Goal: Task Accomplishment & Management: Manage account settings

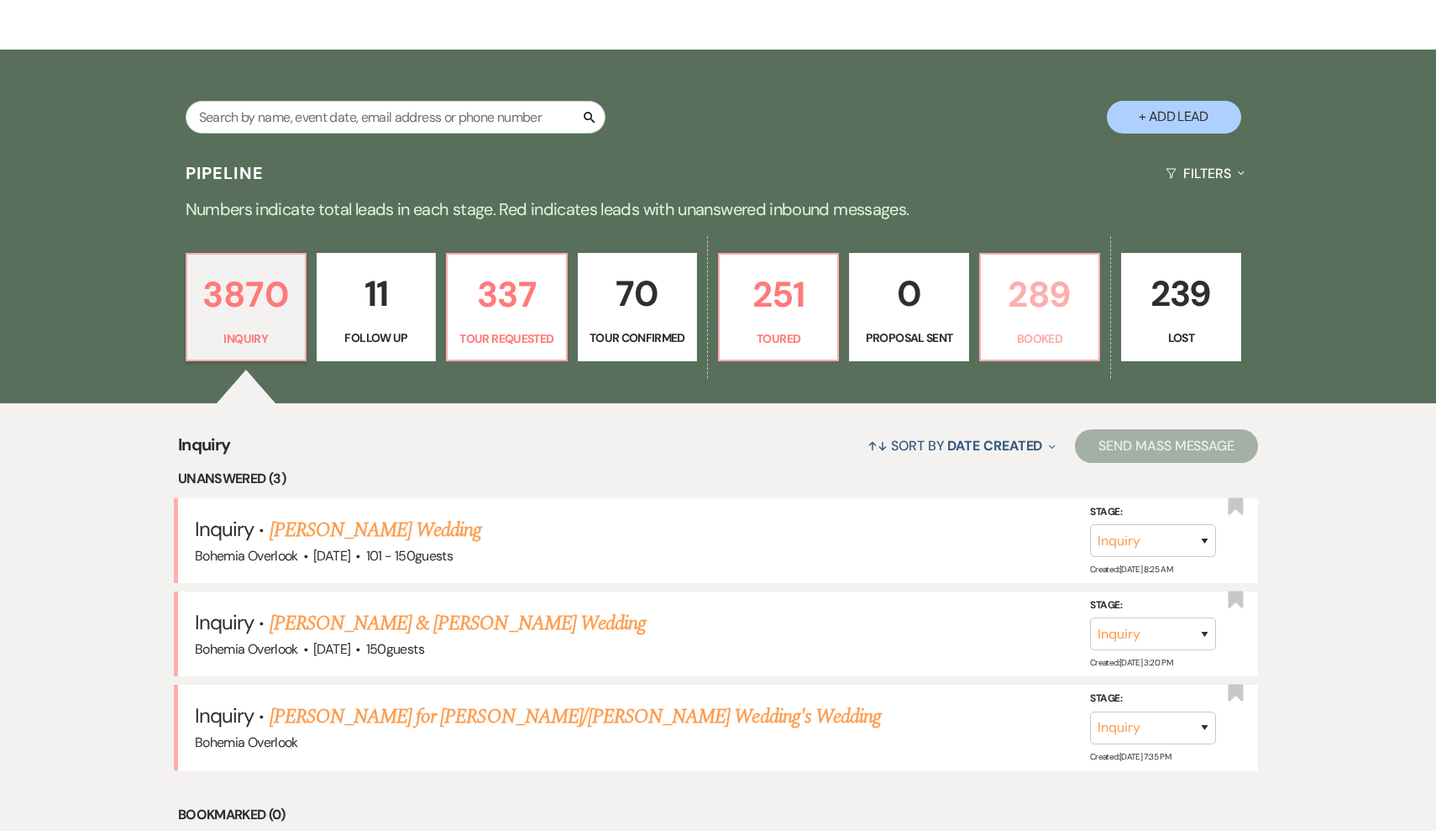
click at [1039, 263] on link "289 Booked" at bounding box center [1039, 307] width 121 height 109
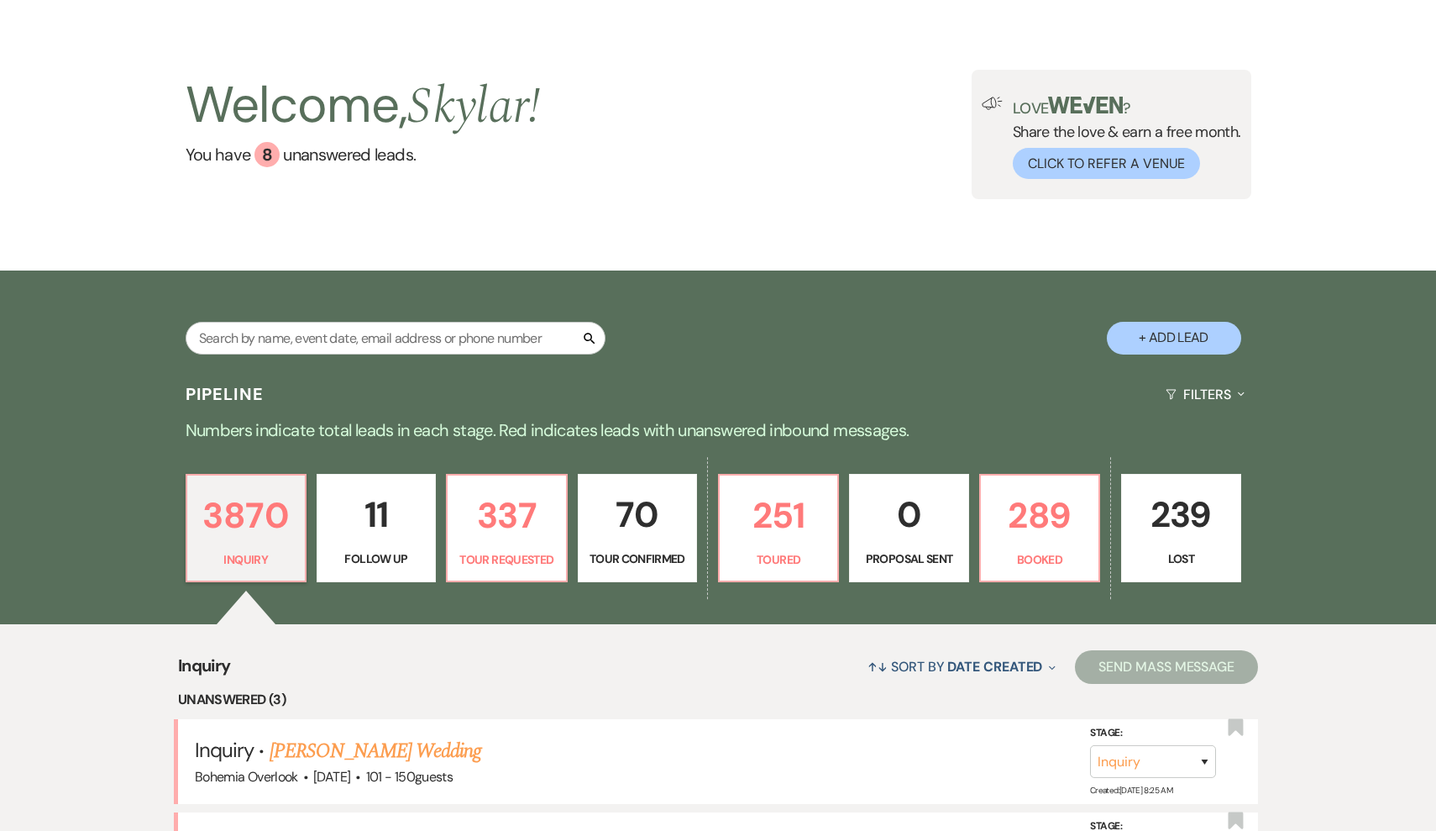
click at [1042, 267] on div "Welcome, Skylar ! You have 8 unanswered lead s . Love ? Share the love & earn a…" at bounding box center [718, 133] width 1436 height 273
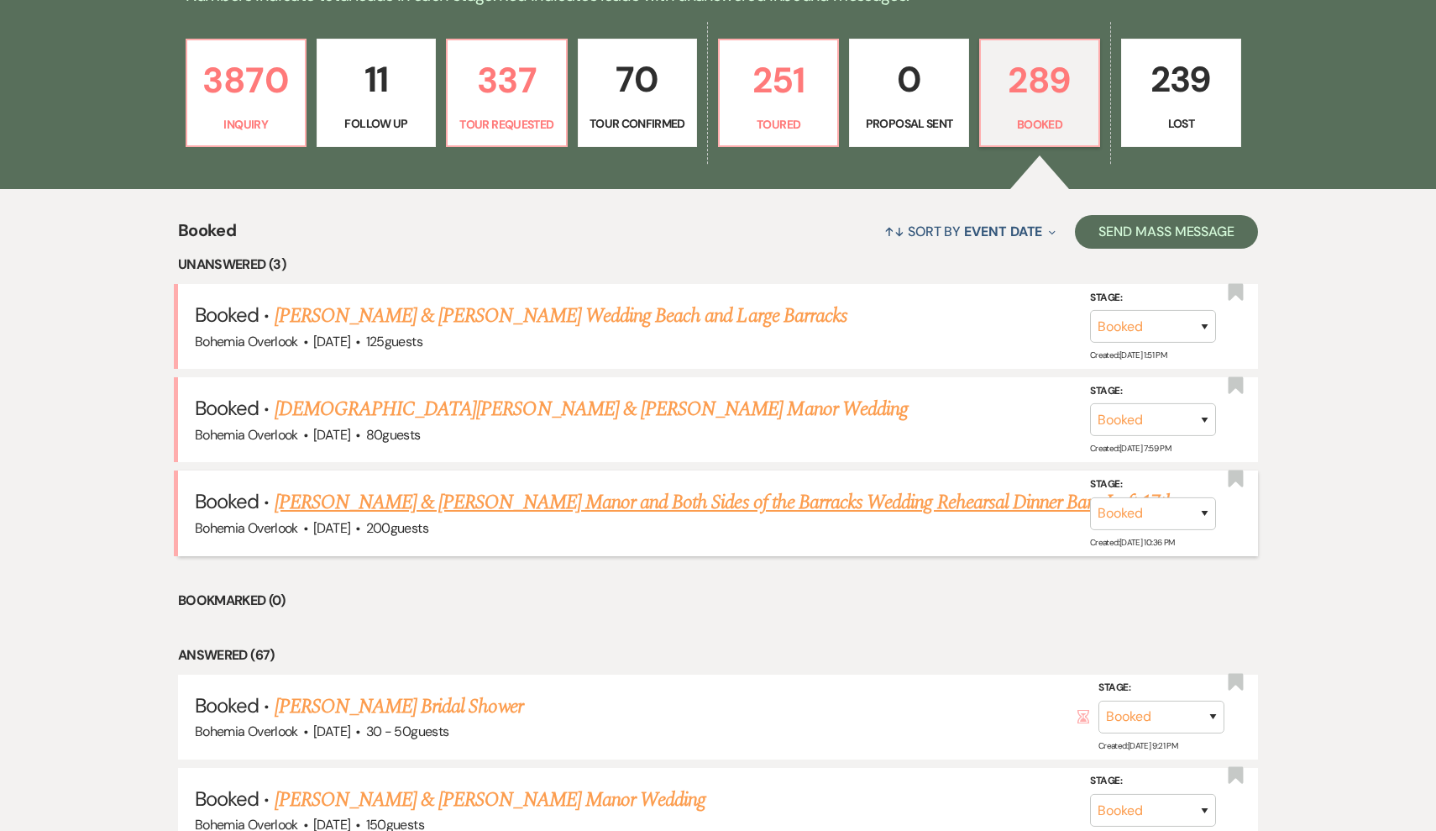
scroll to position [481, 0]
click at [230, 136] on link "3870 Inquiry" at bounding box center [246, 93] width 121 height 109
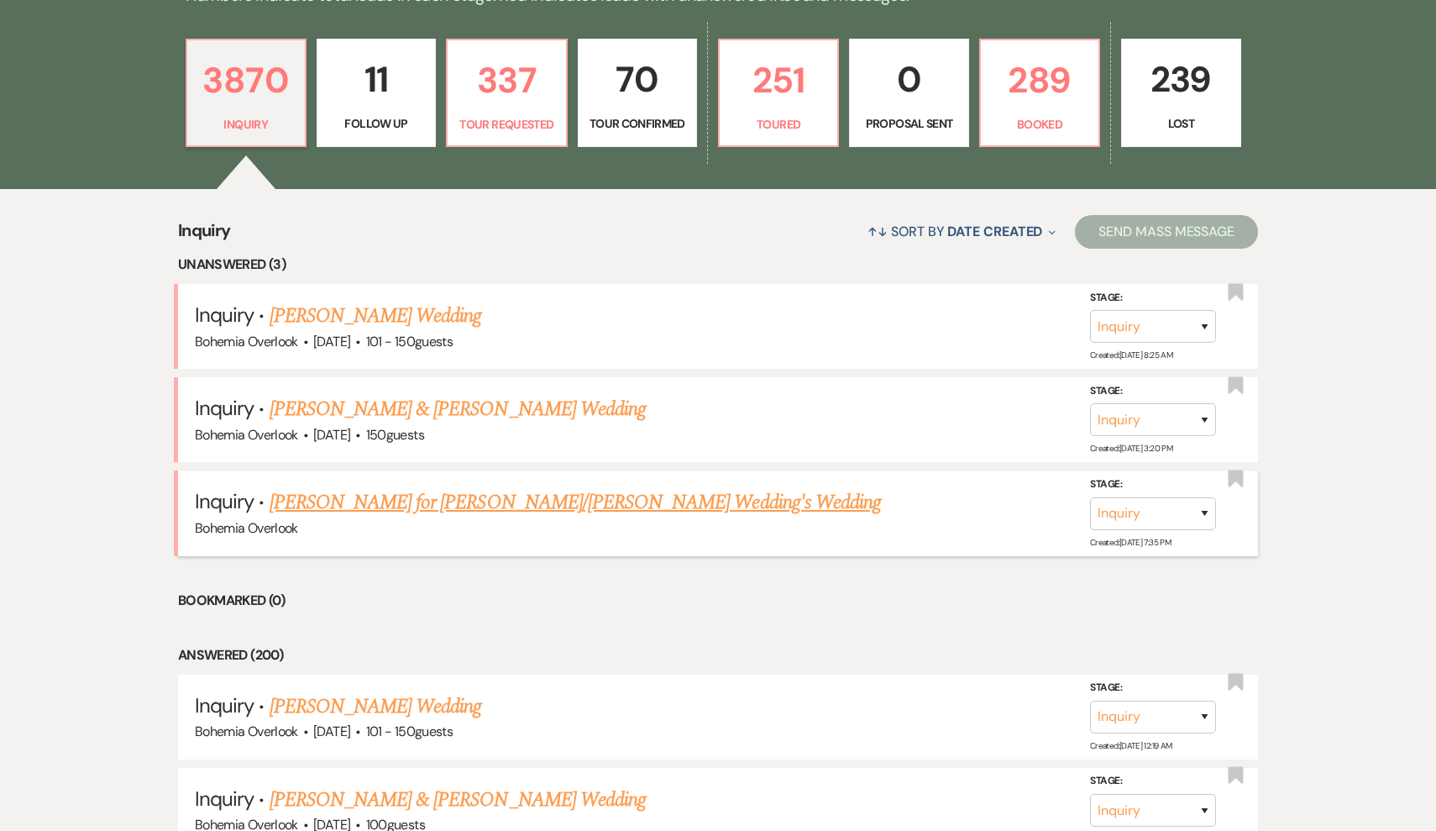
click at [455, 499] on link "[PERSON_NAME] for [PERSON_NAME]/[PERSON_NAME] Wedding's Wedding" at bounding box center [576, 502] width 612 height 30
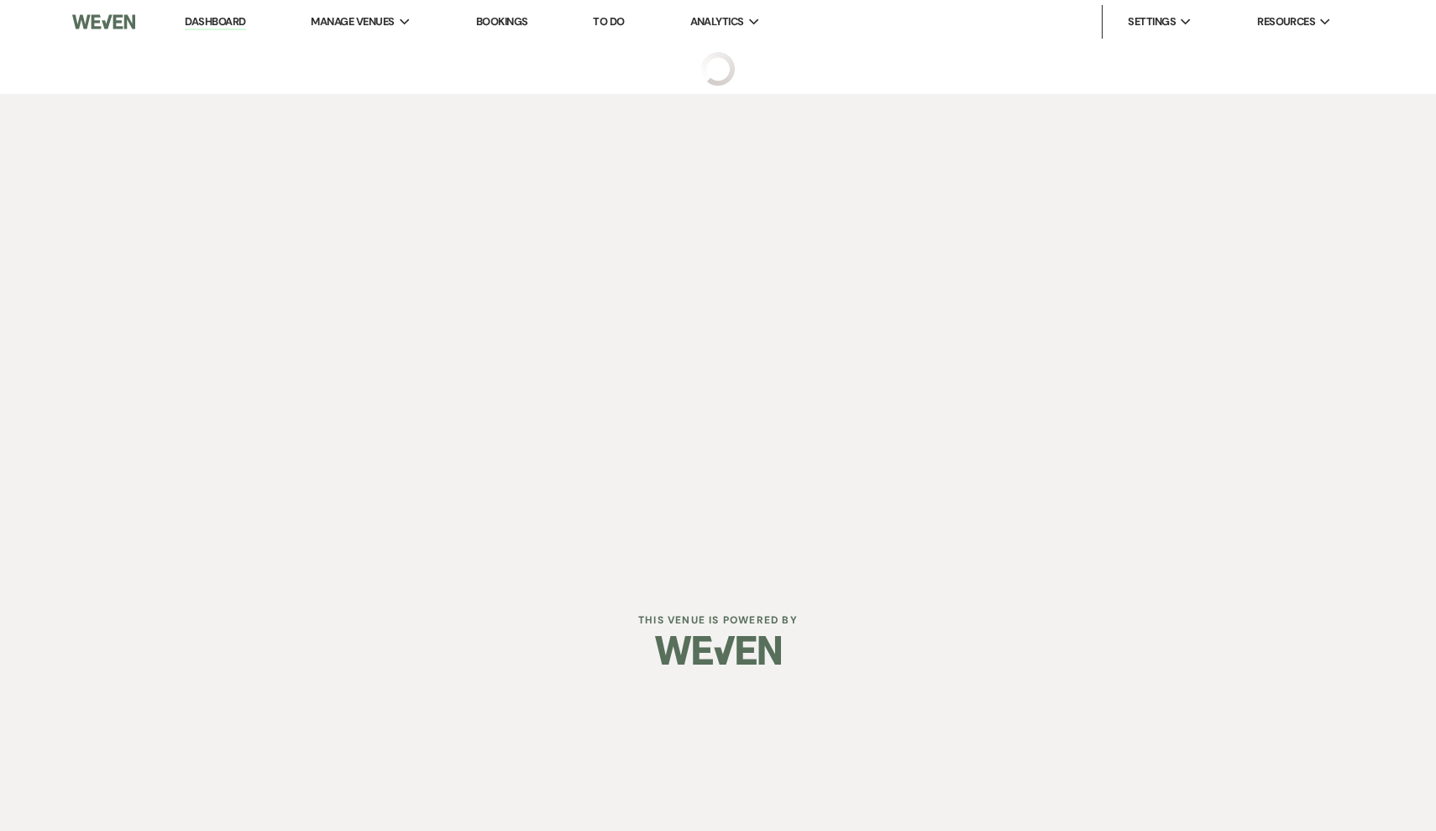
select select "5"
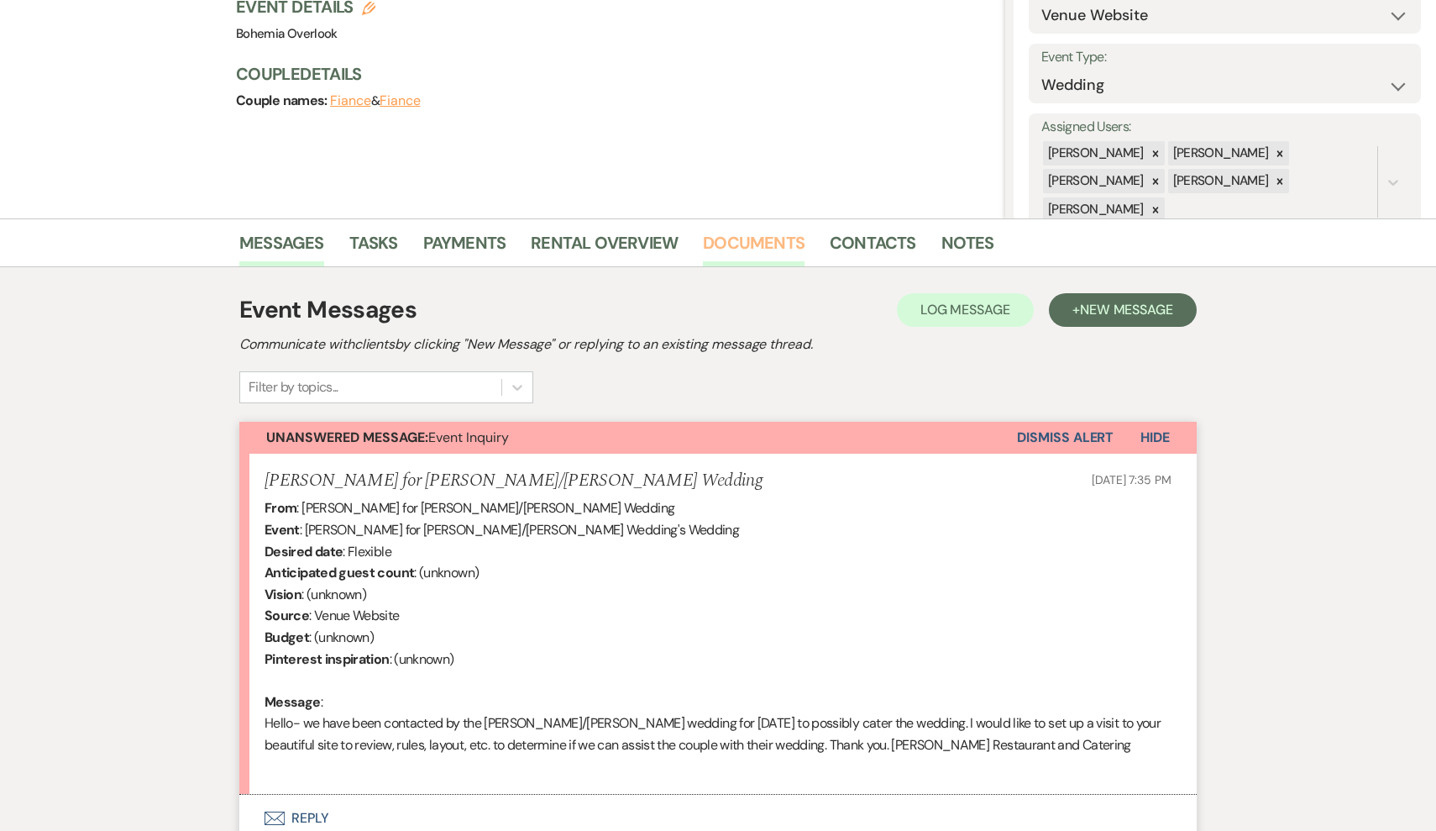
scroll to position [204, 0]
click at [855, 232] on link "Contacts" at bounding box center [873, 246] width 87 height 37
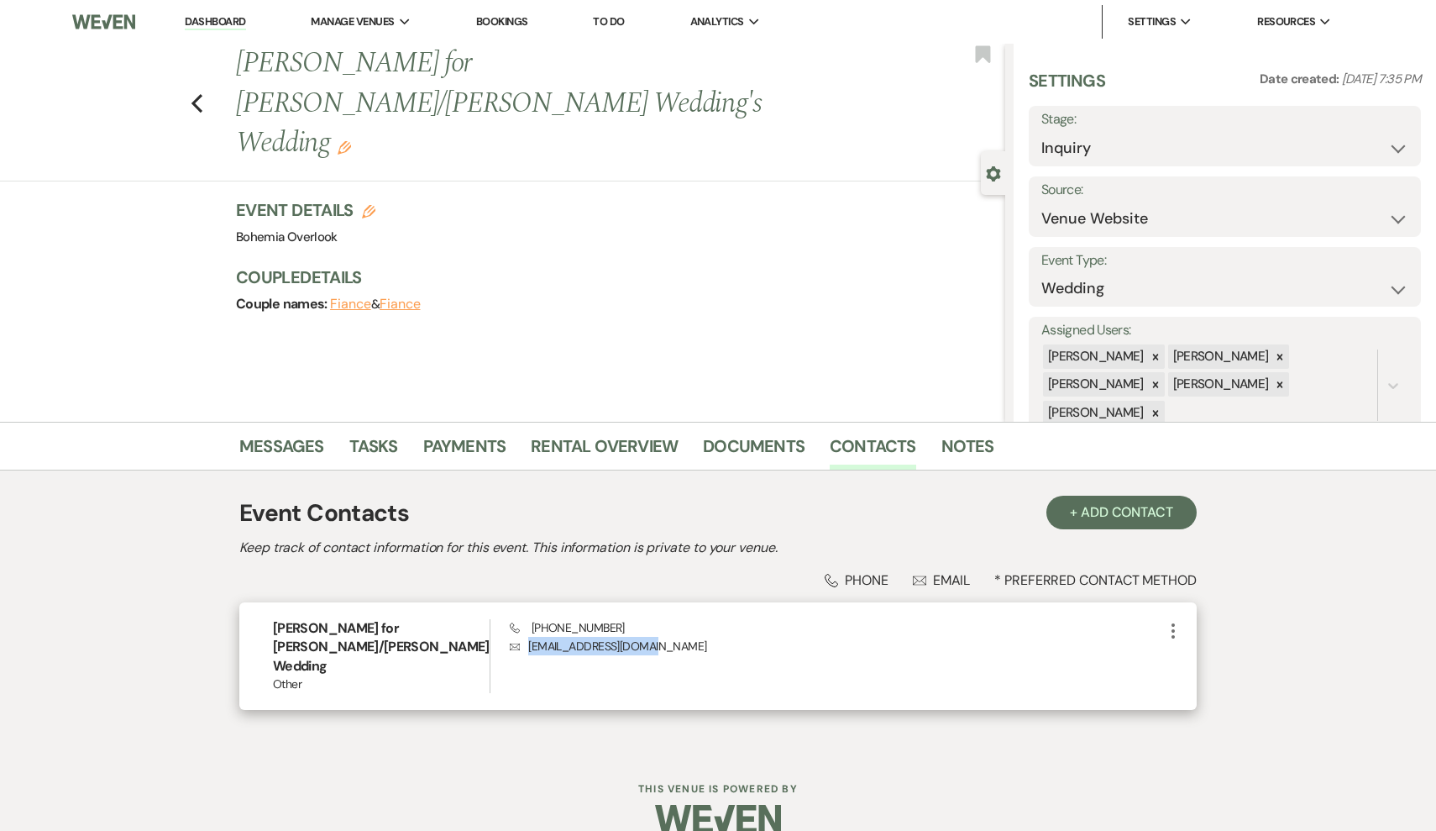
drag, startPoint x: 604, startPoint y: 643, endPoint x: 472, endPoint y: 647, distance: 131.9
click at [510, 647] on p "Envelope [EMAIL_ADDRESS][DOMAIN_NAME]" at bounding box center [837, 646] width 654 height 18
copy p "[EMAIL_ADDRESS][DOMAIN_NAME]"
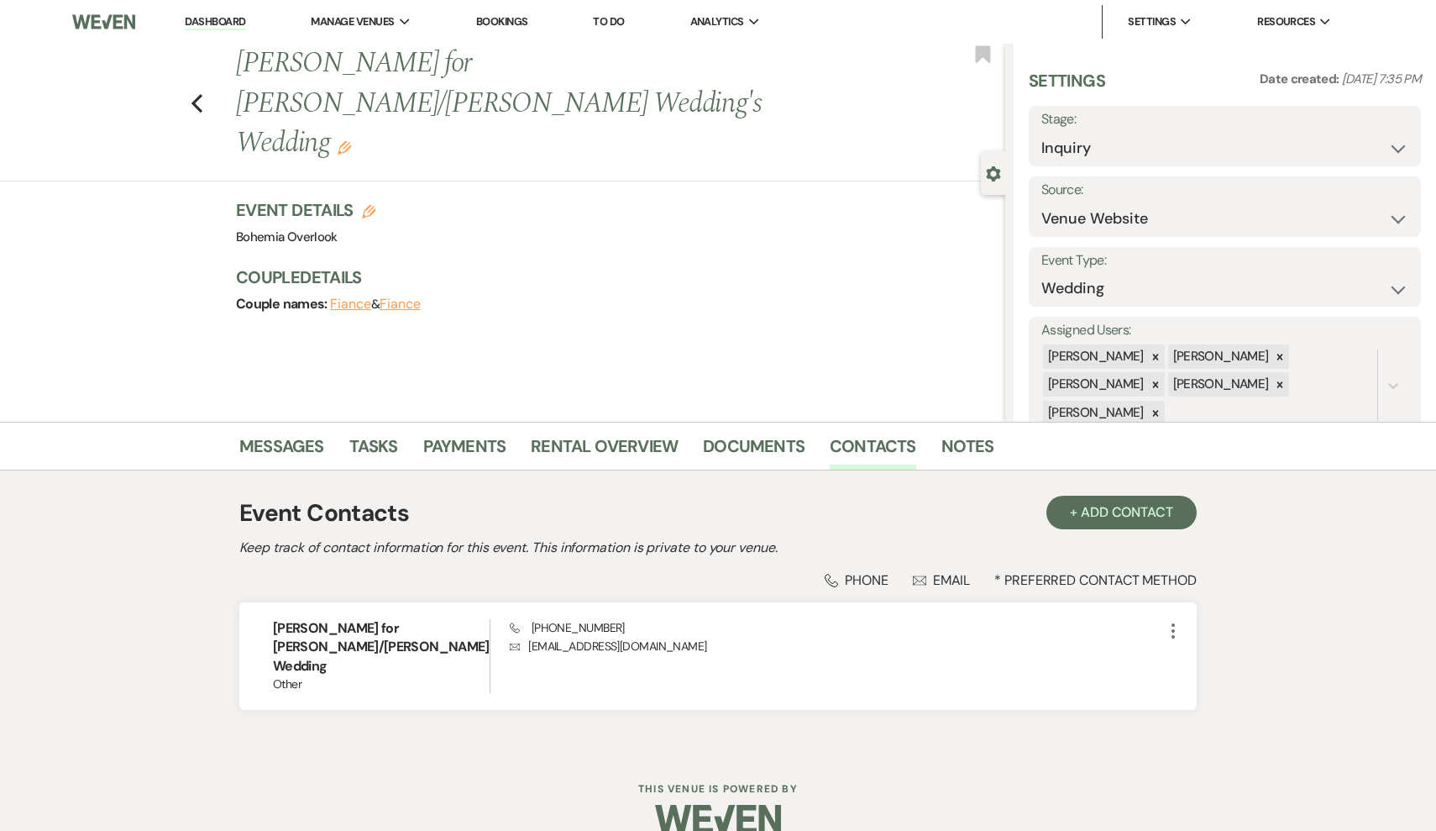
click at [774, 579] on div "Phone Phone Envelope Email * Preferred Contact Method" at bounding box center [718, 580] width 958 height 18
click at [281, 453] on link "Messages" at bounding box center [281, 451] width 85 height 37
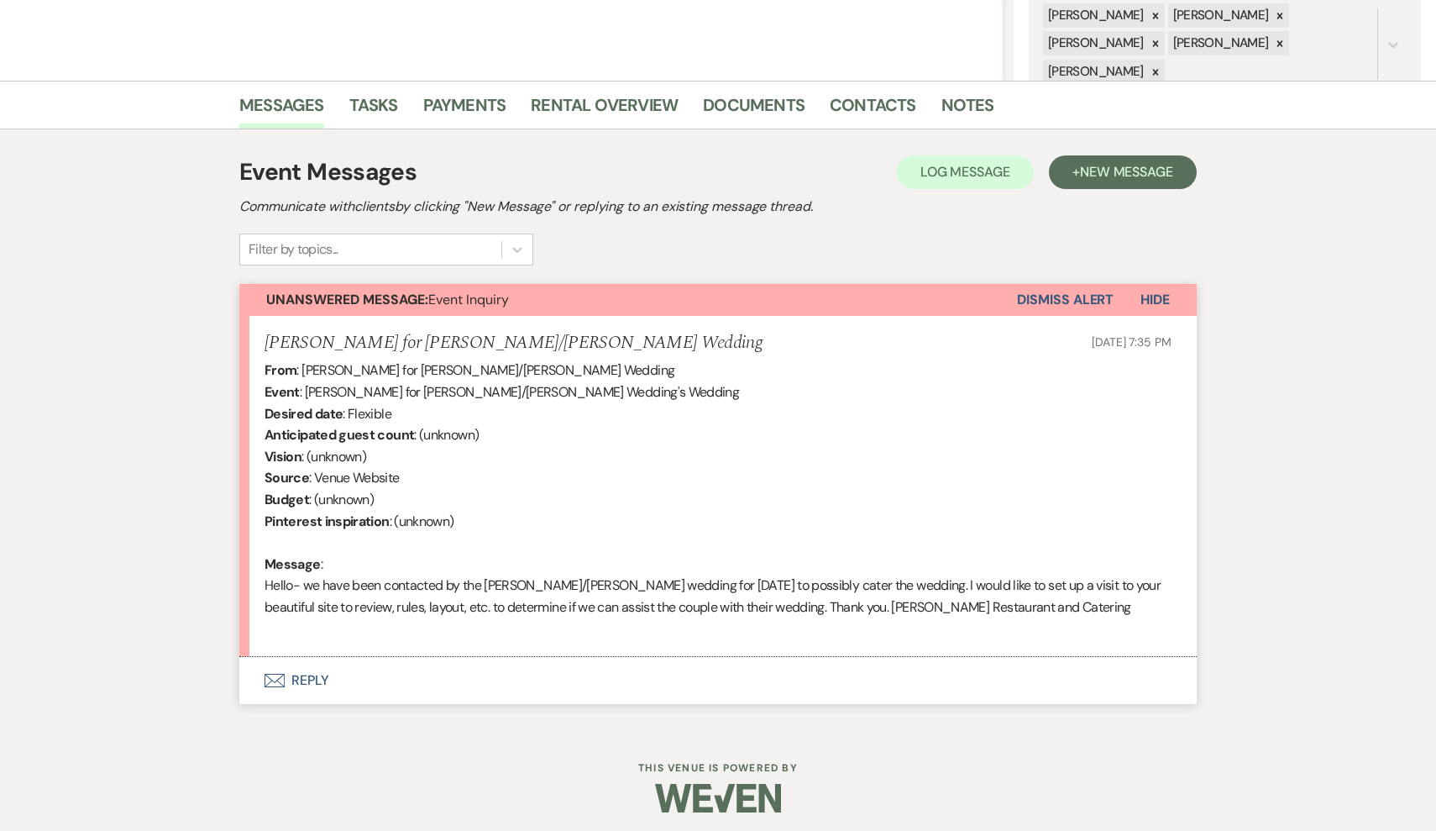
scroll to position [340, 0]
drag, startPoint x: 1099, startPoint y: 606, endPoint x: 903, endPoint y: 601, distance: 195.8
click at [903, 601] on div "From : [PERSON_NAME] for [PERSON_NAME]/[PERSON_NAME] Wedding Event : [PERSON_NA…" at bounding box center [718, 500] width 907 height 280
click at [557, 559] on div "From : [PERSON_NAME] for [PERSON_NAME]/[PERSON_NAME] Wedding Event : [PERSON_NA…" at bounding box center [718, 500] width 907 height 280
drag, startPoint x: 680, startPoint y: 582, endPoint x: 489, endPoint y: 571, distance: 191.0
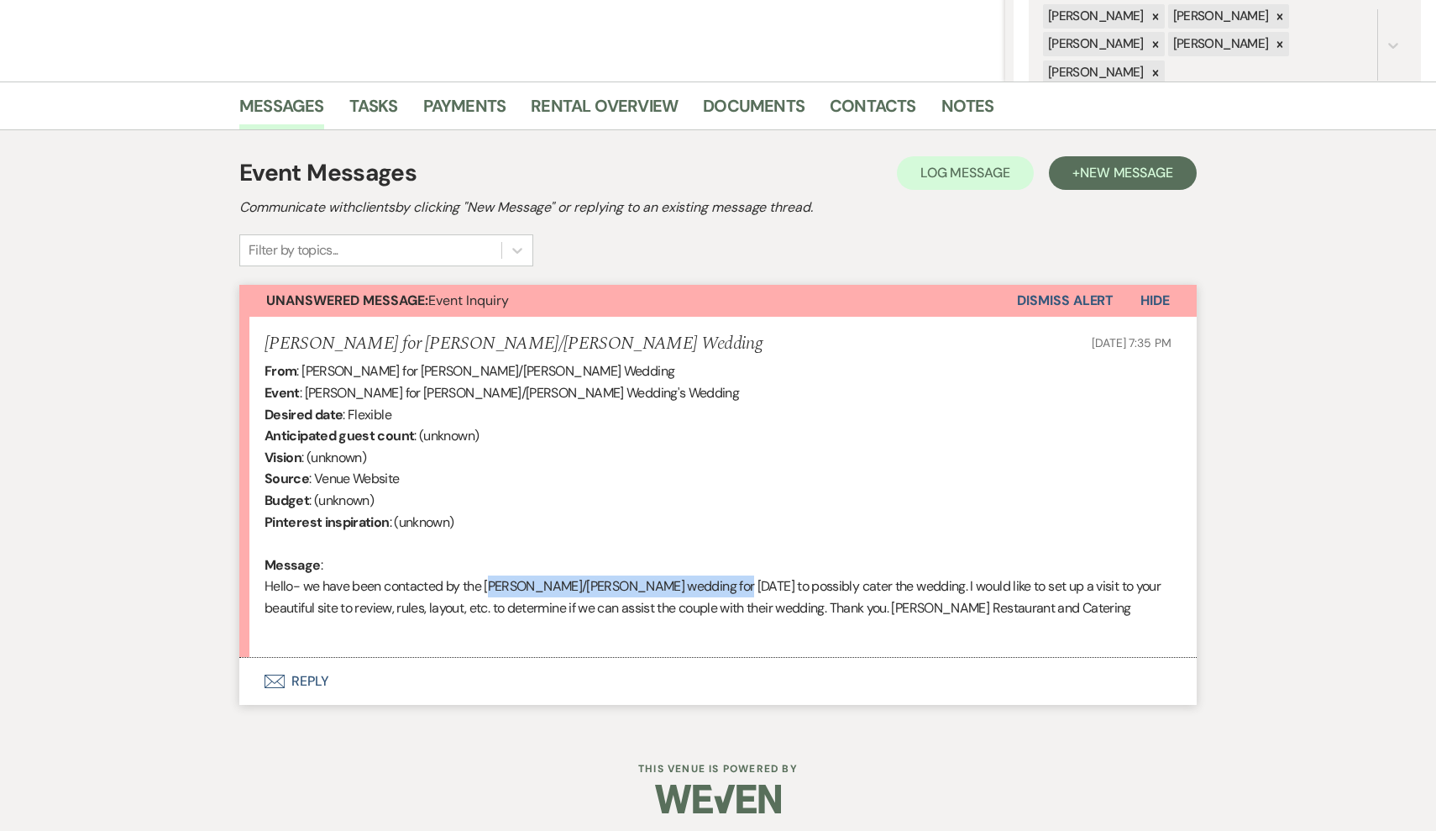
click at [488, 571] on div "From : [PERSON_NAME] for [PERSON_NAME]/[PERSON_NAME] Wedding Event : [PERSON_NA…" at bounding box center [718, 500] width 907 height 280
copy div "[PERSON_NAME]/[PERSON_NAME] wedding for [DATE]"
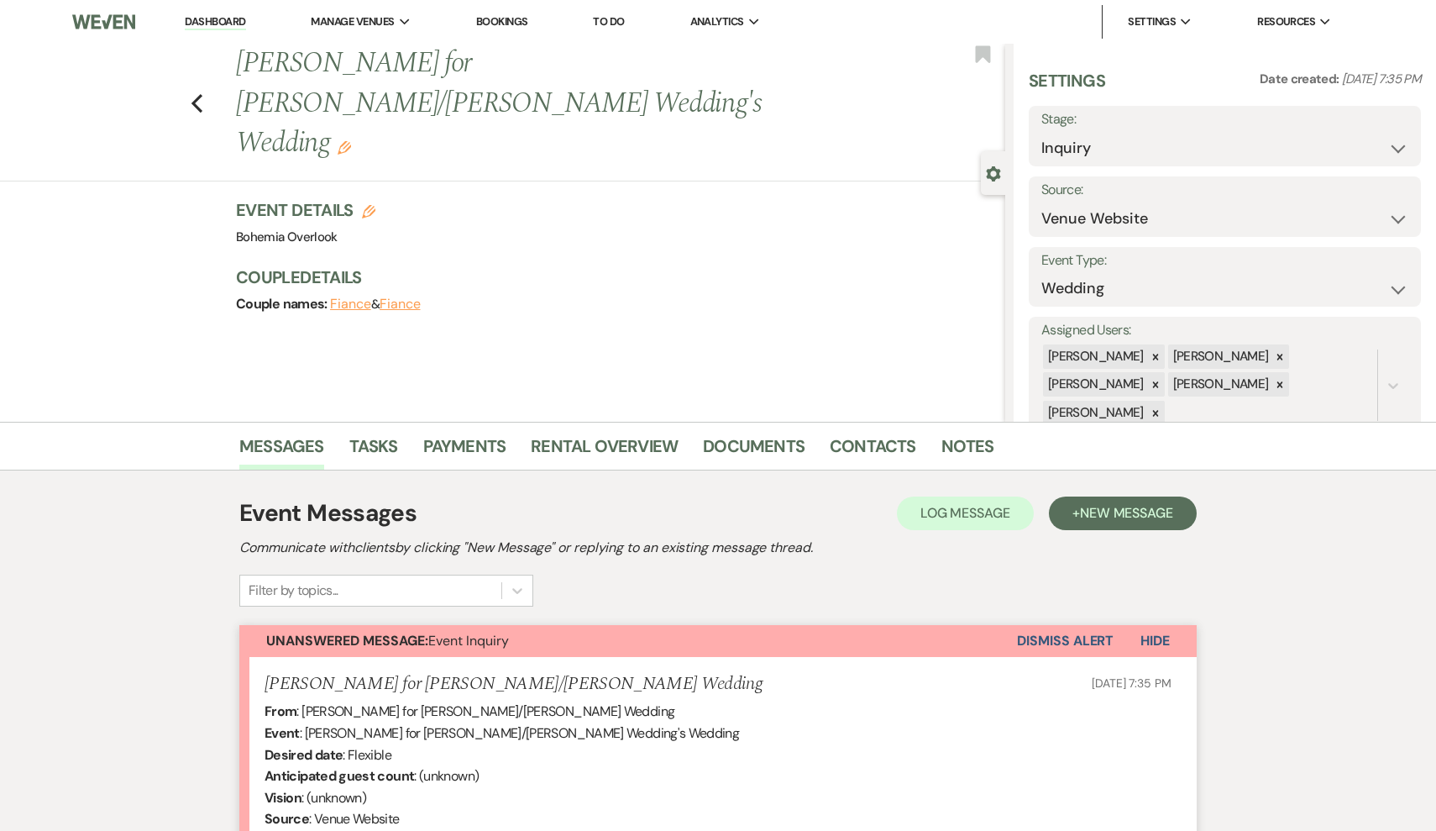
scroll to position [0, 0]
select select "8"
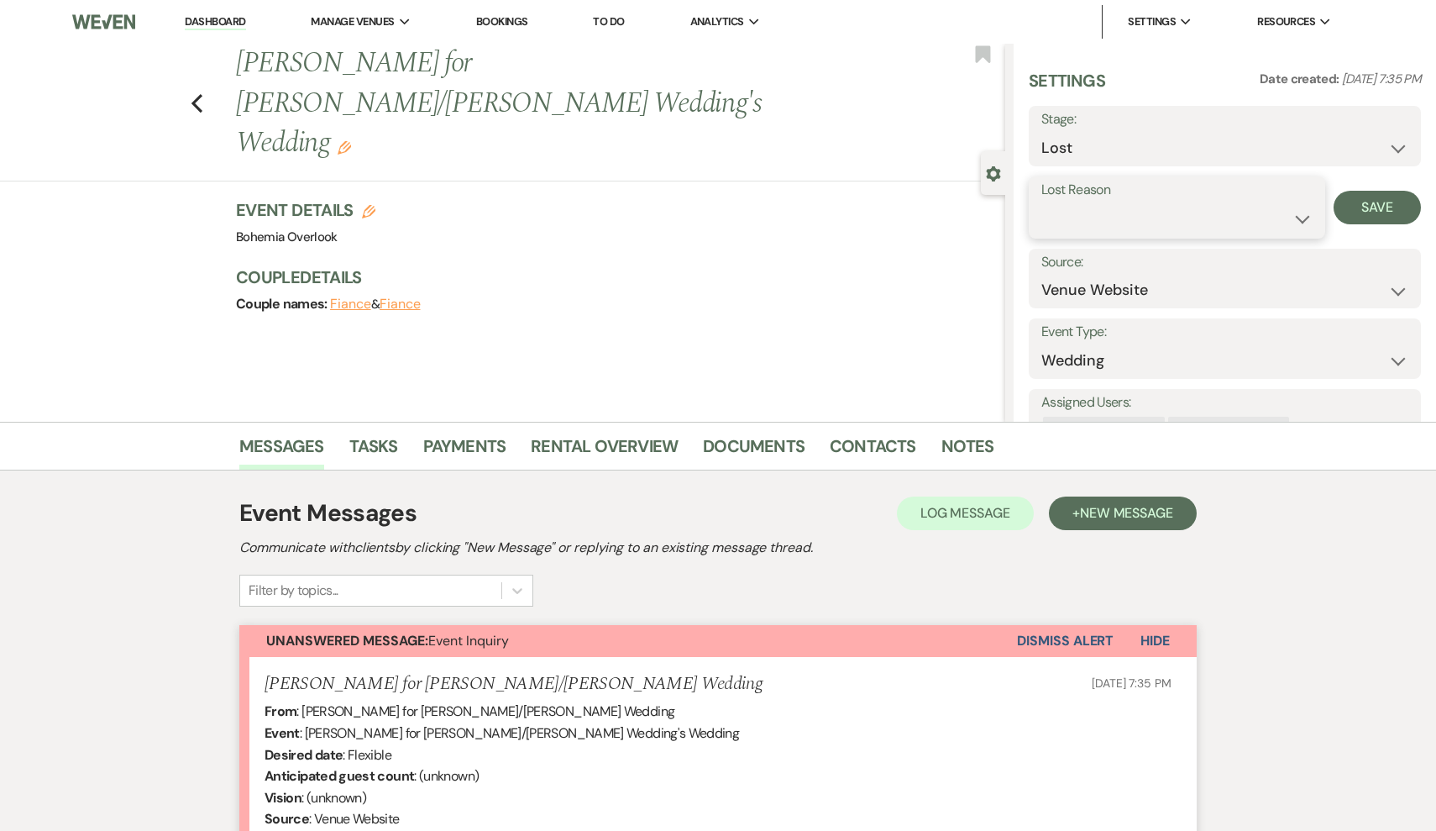
select select "3"
click at [1349, 210] on button "Save" at bounding box center [1377, 208] width 87 height 34
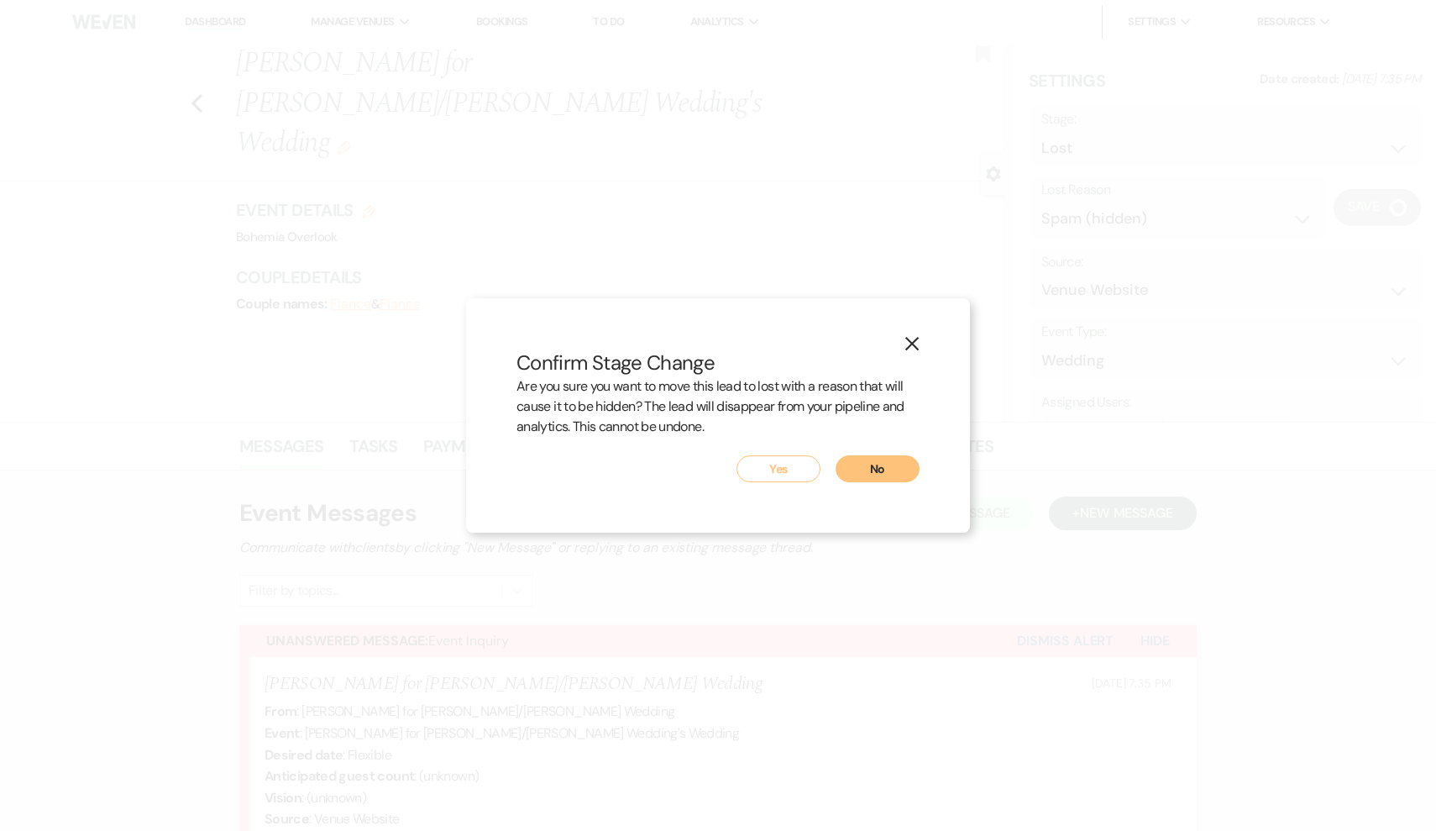
click at [795, 472] on button "Yes" at bounding box center [779, 468] width 84 height 27
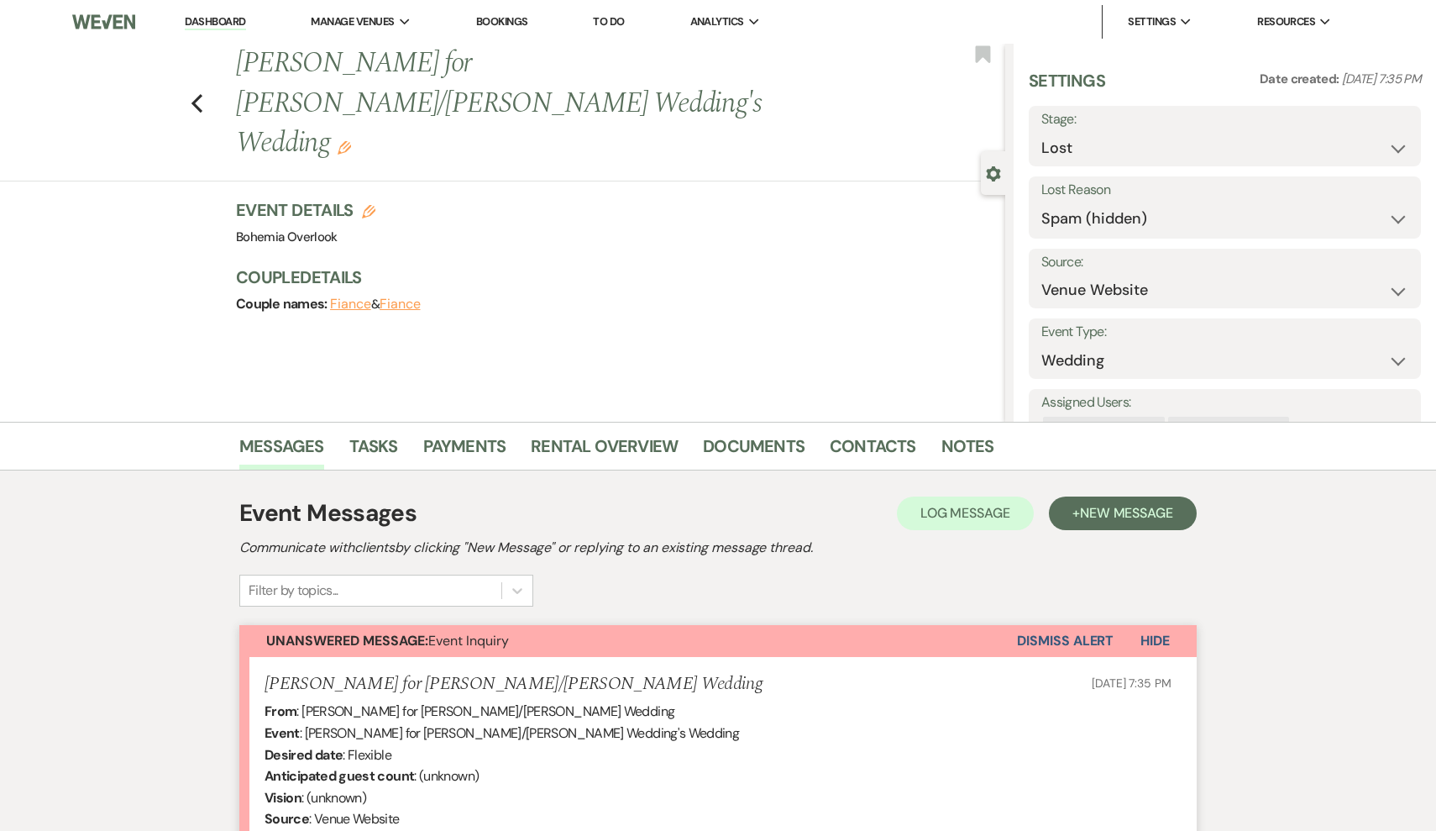
click at [1038, 645] on button "Dismiss Alert" at bounding box center [1065, 641] width 97 height 32
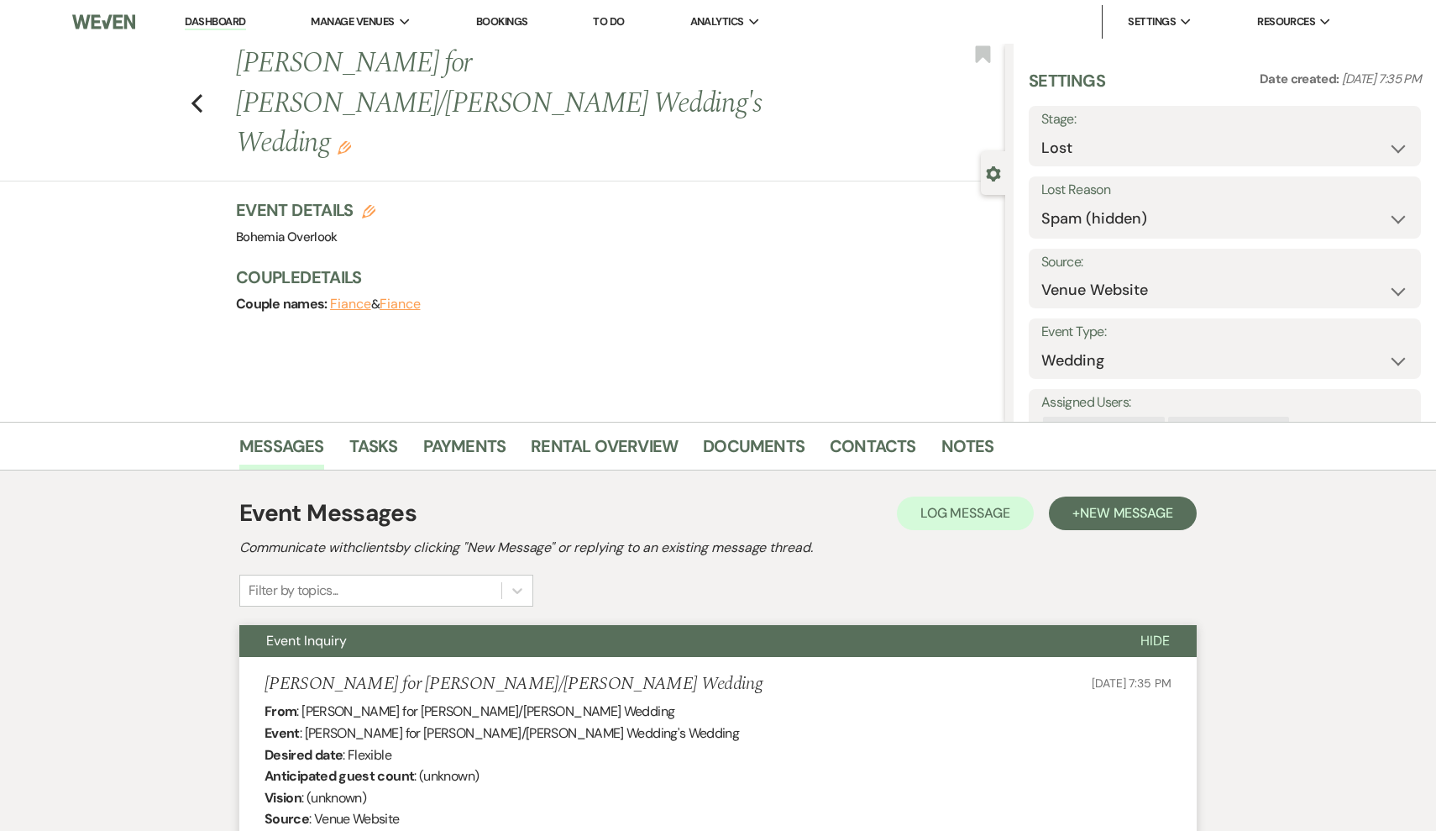
click at [185, 56] on div "Previous [PERSON_NAME] for [PERSON_NAME]/[PERSON_NAME] Wedding's Wedding Edit B…" at bounding box center [499, 113] width 1014 height 138
click at [202, 93] on icon "Previous" at bounding box center [197, 103] width 13 height 20
select select "8"
select select "3"
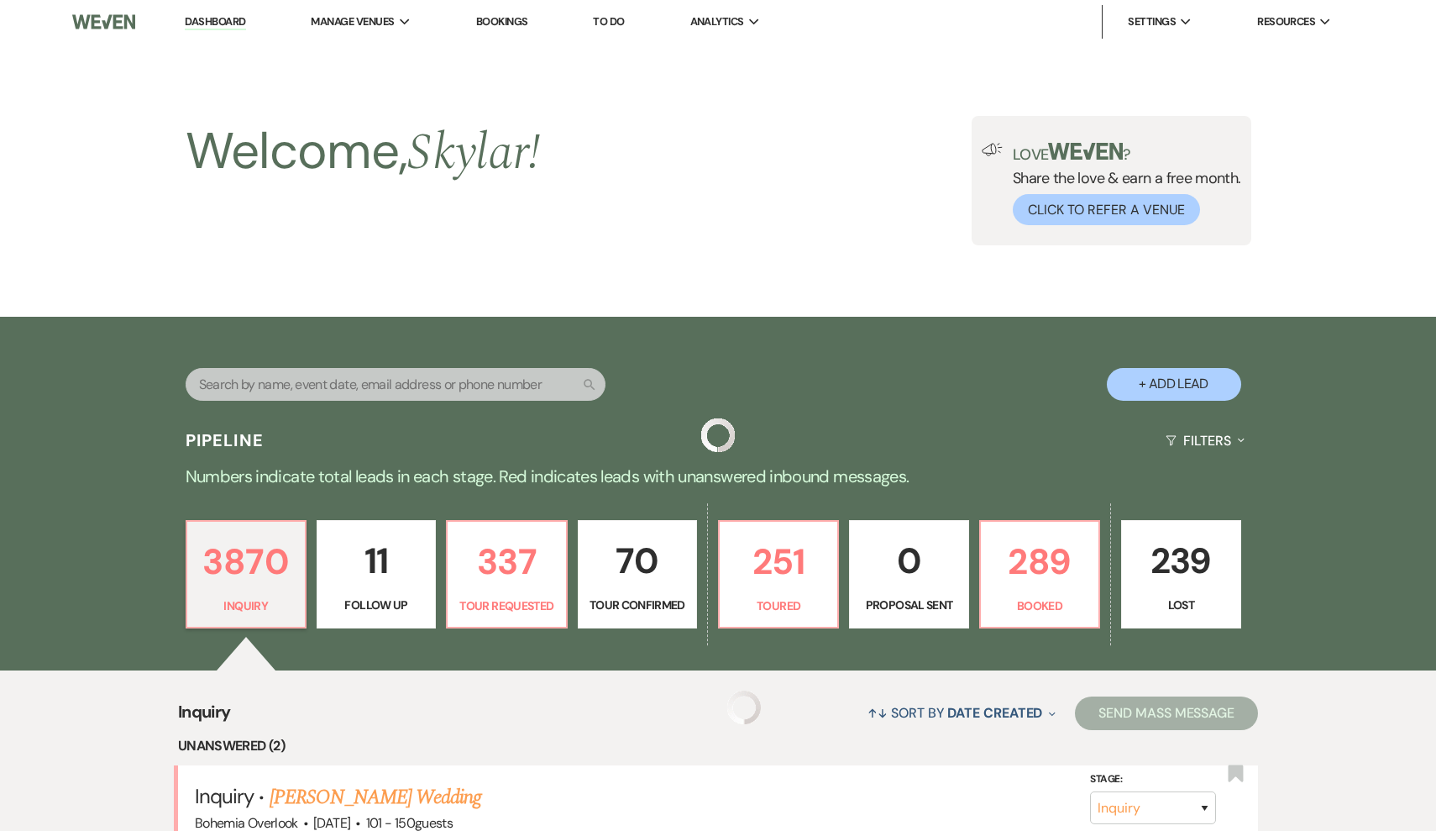
scroll to position [481, 0]
